Goal: Task Accomplishment & Management: Manage account settings

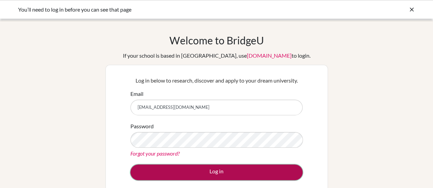
click at [233, 172] on button "Log in" at bounding box center [216, 173] width 172 height 16
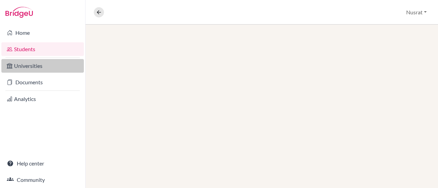
click at [35, 64] on link "Universities" at bounding box center [42, 66] width 82 height 14
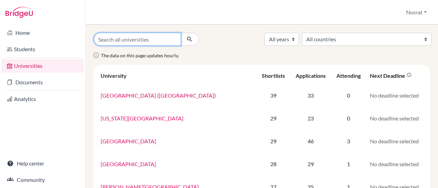
click at [119, 41] on input "Search all universities" at bounding box center [137, 39] width 87 height 13
type input "Lehigh"
click at [181, 33] on button "submit" at bounding box center [190, 39] width 18 height 13
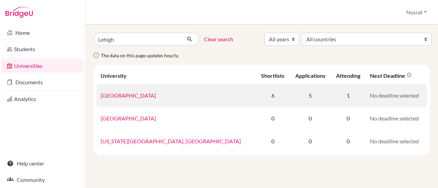
click at [129, 96] on link "Lehigh University" at bounding box center [128, 95] width 55 height 6
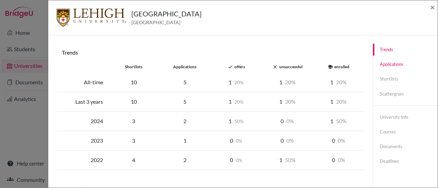
click at [392, 66] on link "Applications" at bounding box center [405, 64] width 65 height 12
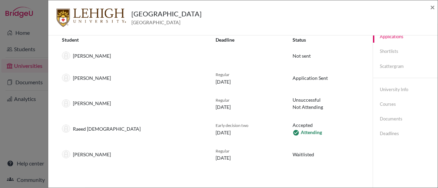
scroll to position [32, 0]
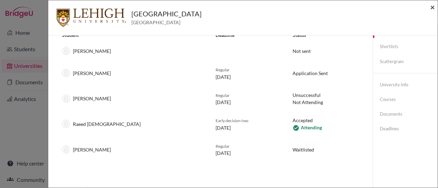
click at [434, 6] on span "×" at bounding box center [432, 7] width 5 height 10
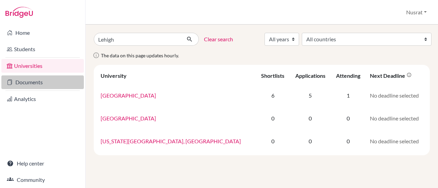
click at [44, 83] on link "Documents" at bounding box center [42, 83] width 82 height 14
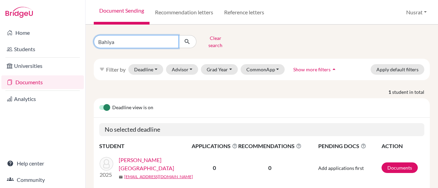
click at [132, 41] on input "Bahiya" at bounding box center [136, 41] width 85 height 13
type input "B"
type input "raeed"
click button "submit" at bounding box center [187, 41] width 18 height 13
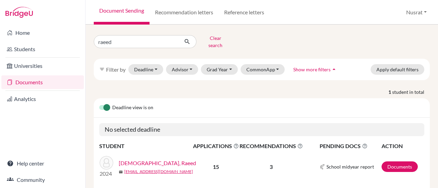
click at [135, 159] on link "Islam, Raeed" at bounding box center [157, 163] width 77 height 8
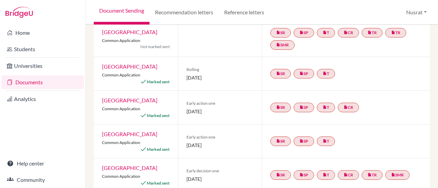
scroll to position [179, 0]
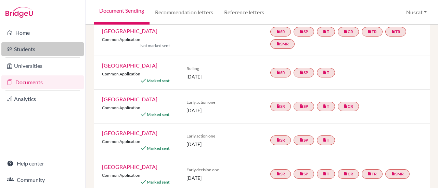
click at [24, 50] on link "Students" at bounding box center [42, 49] width 82 height 14
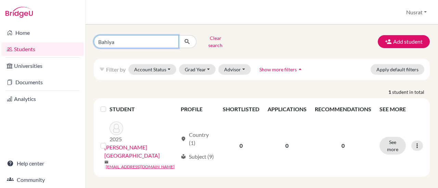
drag, startPoint x: 118, startPoint y: 38, endPoint x: 93, endPoint y: 40, distance: 25.0
click at [93, 40] on div "Bahiya Clear search" at bounding box center [146, 42] width 115 height 18
type input "nabiha nahreen"
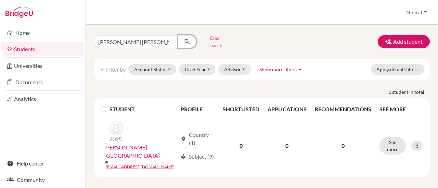
click at [189, 38] on icon "submit" at bounding box center [187, 41] width 7 height 7
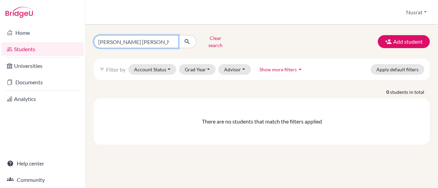
click at [136, 41] on input "nabiha nahreen" at bounding box center [136, 41] width 85 height 13
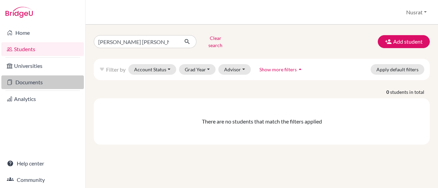
click at [28, 76] on link "Documents" at bounding box center [42, 83] width 82 height 14
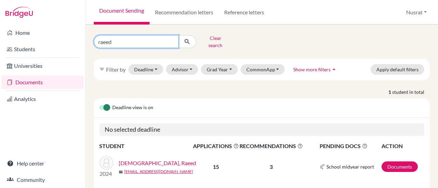
click at [133, 41] on input "raeed" at bounding box center [136, 41] width 85 height 13
type input "r"
type input "Nahreen Nabiha"
click button "submit" at bounding box center [187, 41] width 18 height 13
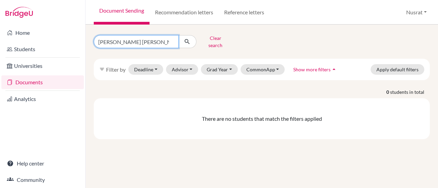
click at [144, 39] on input "Nahreen Nabiha" at bounding box center [136, 41] width 85 height 13
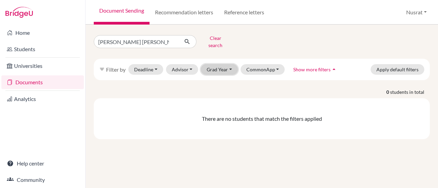
click at [222, 65] on button "Grad Year" at bounding box center [219, 69] width 37 height 11
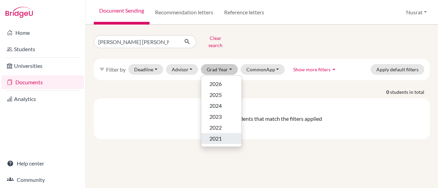
click at [219, 135] on span "2021" at bounding box center [215, 139] width 12 height 8
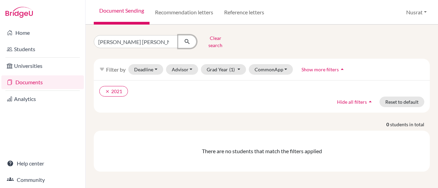
click at [183, 41] on button "submit" at bounding box center [187, 41] width 18 height 13
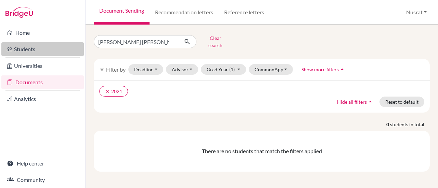
click at [34, 48] on link "Students" at bounding box center [42, 49] width 82 height 14
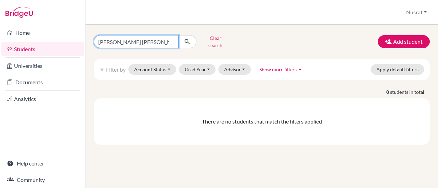
click at [150, 41] on input "[PERSON_NAME] [PERSON_NAME]" at bounding box center [136, 41] width 85 height 13
click button "submit" at bounding box center [187, 41] width 18 height 13
